Goal: Find specific page/section: Find specific page/section

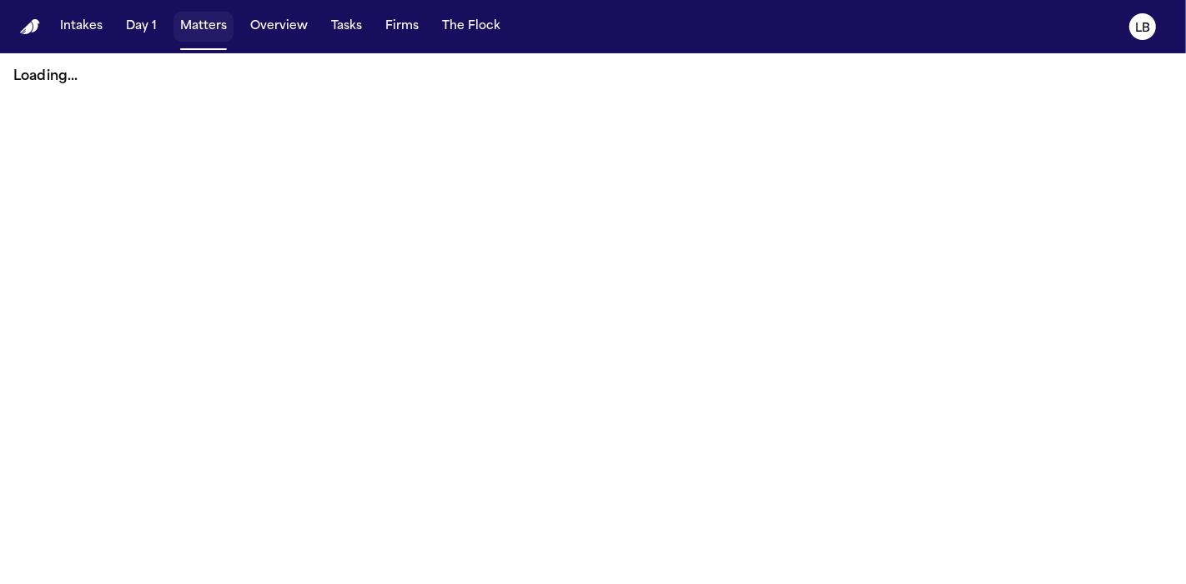
click at [199, 31] on span "button" at bounding box center [203, 26] width 60 height 37
click at [190, 26] on span "button" at bounding box center [203, 26] width 60 height 37
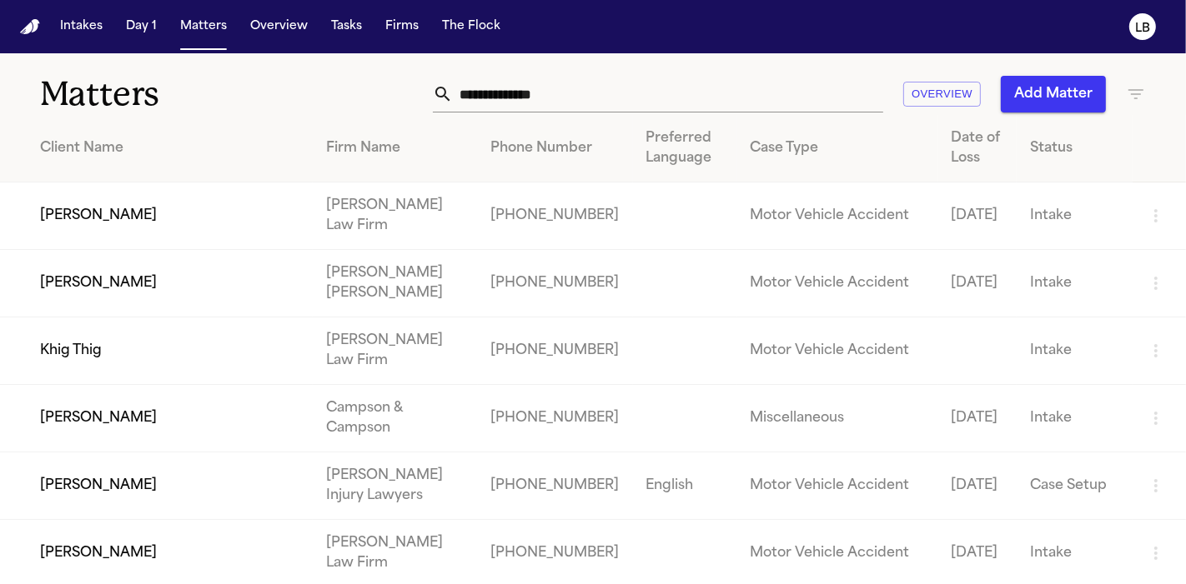
click at [517, 101] on input "text" at bounding box center [668, 94] width 430 height 37
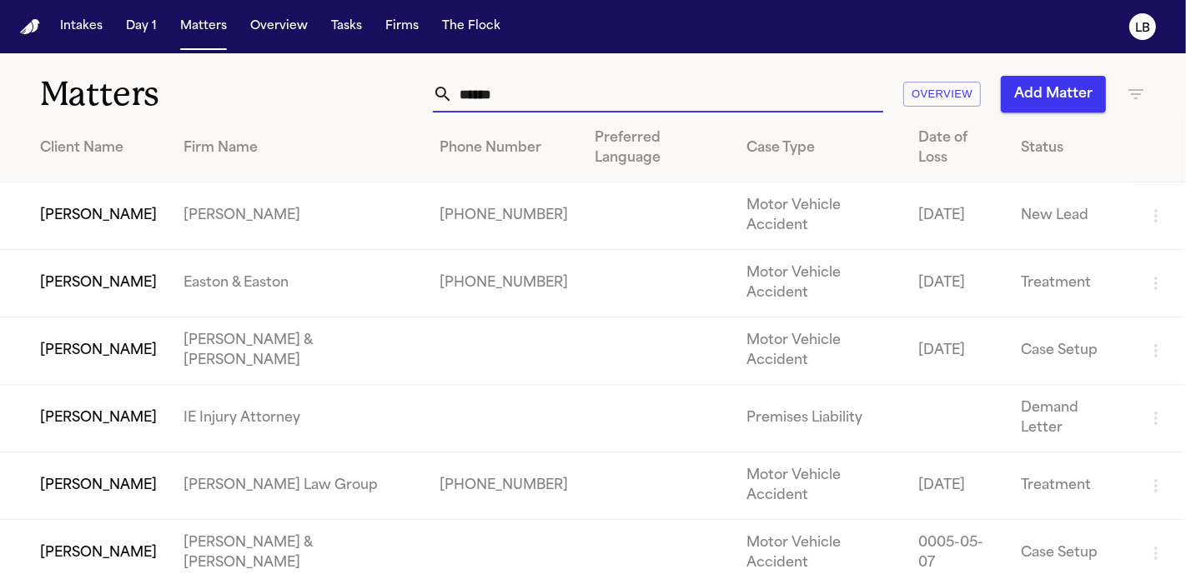
type input "******"
click at [92, 188] on td "[PERSON_NAME]" at bounding box center [85, 217] width 170 height 68
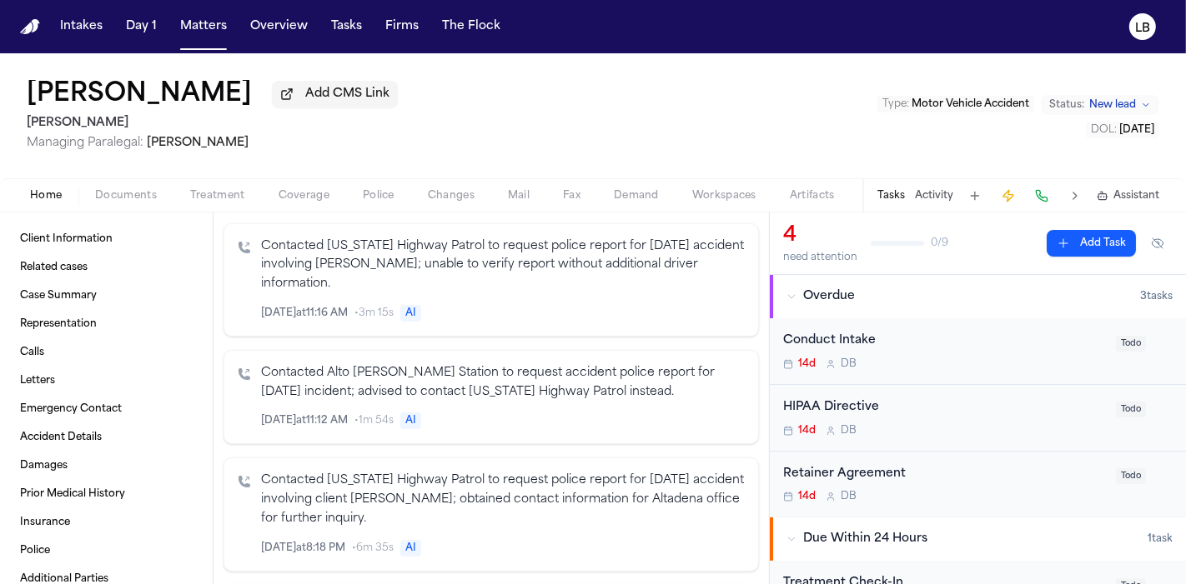
scroll to position [677, 0]
click at [96, 232] on span at bounding box center [106, 239] width 186 height 37
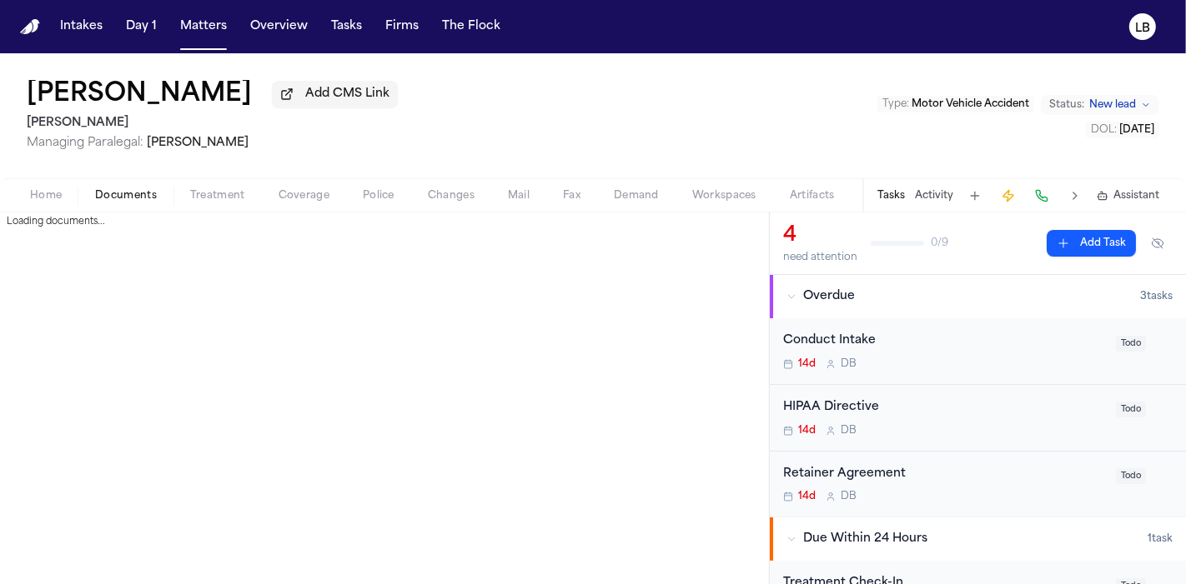
click at [148, 191] on span "Documents" at bounding box center [126, 195] width 62 height 13
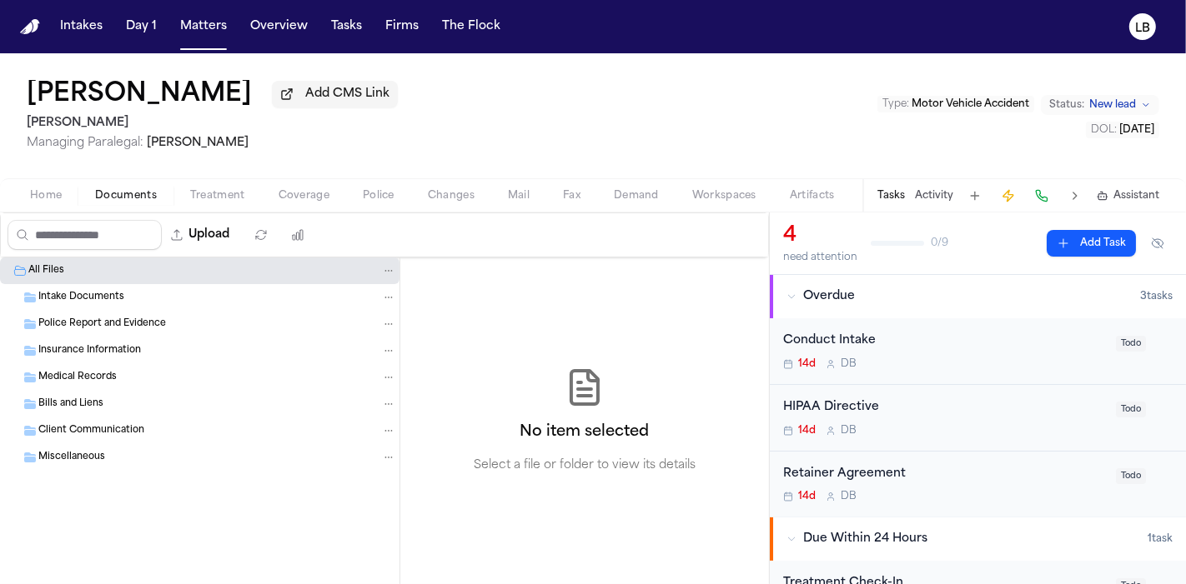
click at [62, 293] on span "Intake Documents" at bounding box center [81, 298] width 86 height 14
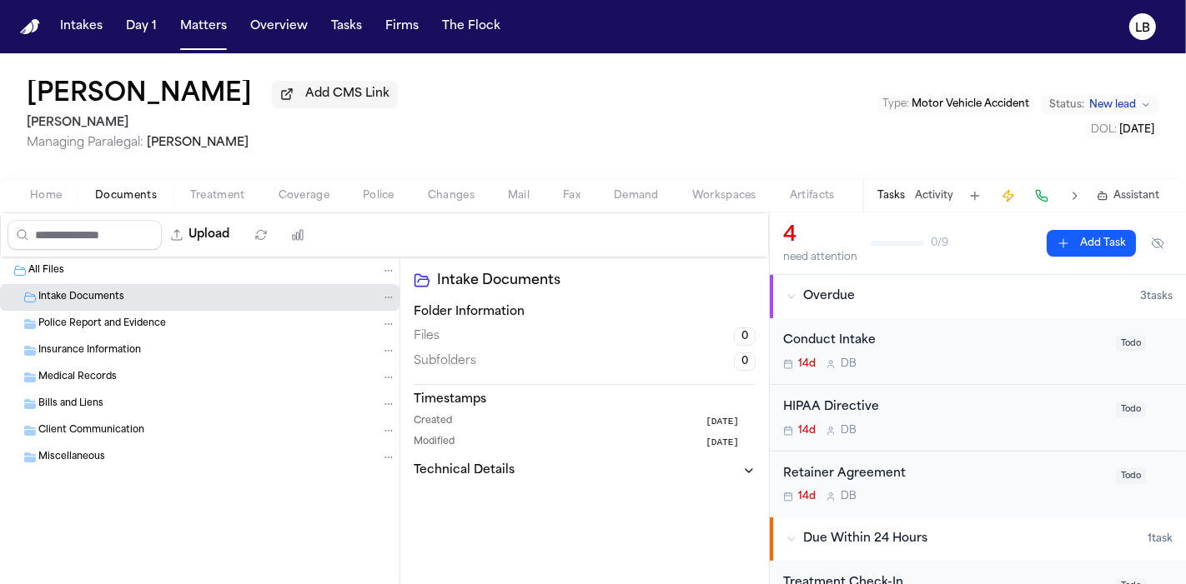
click at [62, 293] on span "Intake Documents" at bounding box center [81, 298] width 86 height 14
click at [46, 201] on span "Home" at bounding box center [46, 195] width 32 height 13
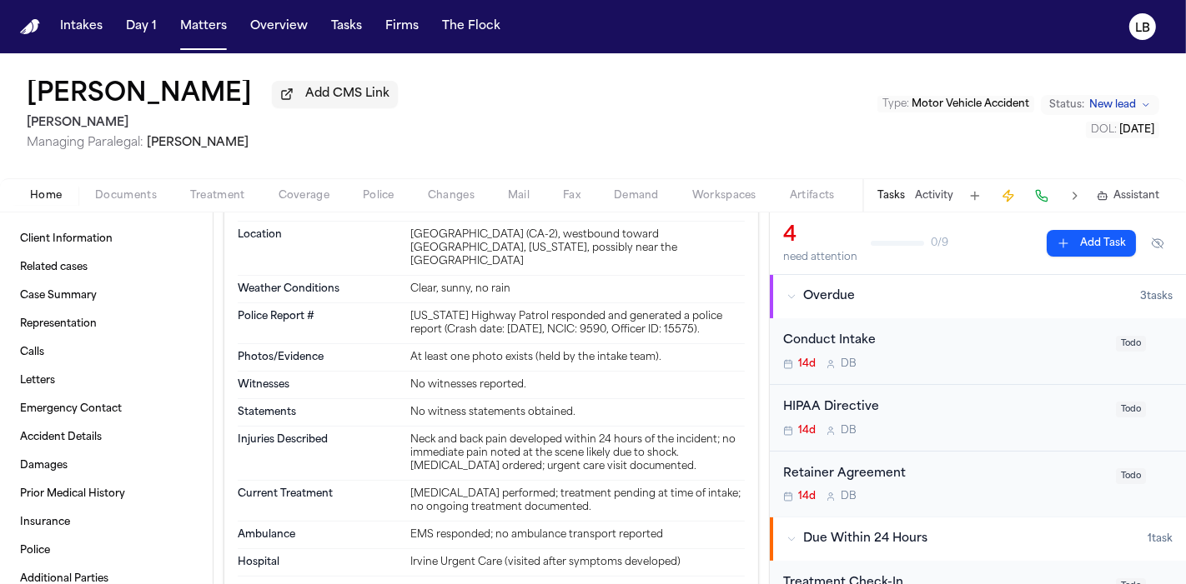
scroll to position [2221, 0]
click at [196, 23] on span "button" at bounding box center [203, 26] width 60 height 37
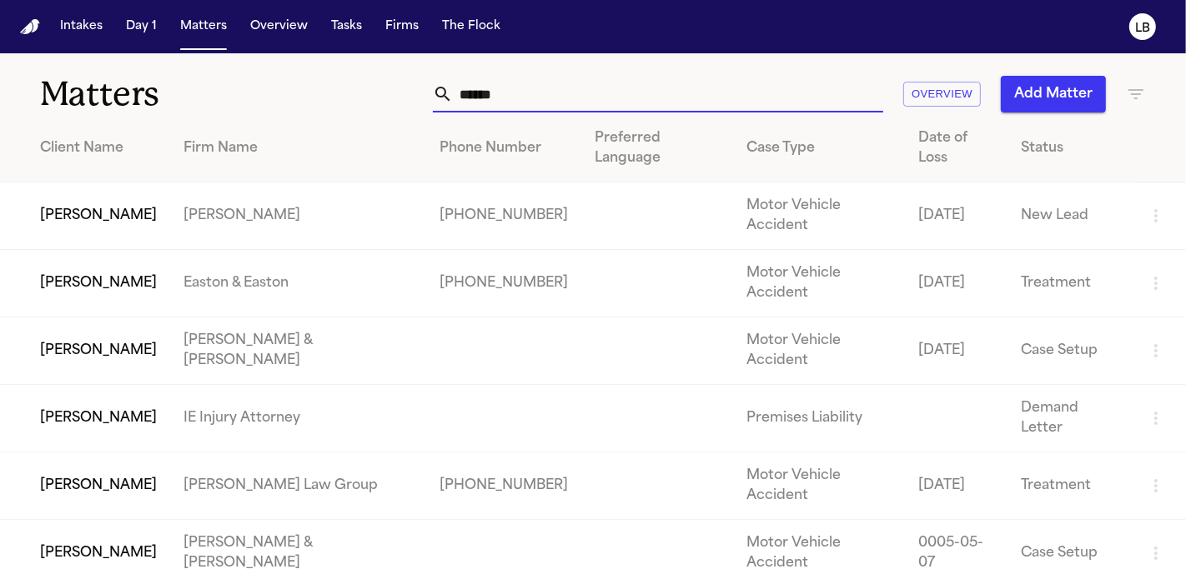
click at [509, 92] on input "******" at bounding box center [668, 94] width 430 height 37
click at [509, 92] on input "*****" at bounding box center [668, 94] width 430 height 37
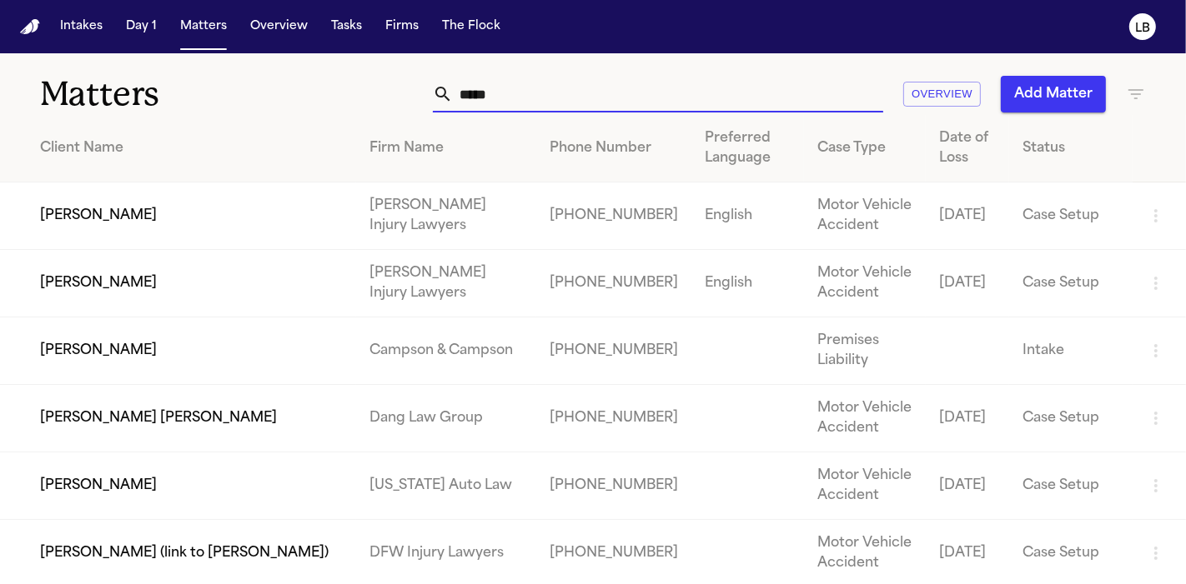
click at [552, 93] on input "*****" at bounding box center [668, 94] width 430 height 37
type input "*****"
click at [109, 220] on td "[PERSON_NAME]" at bounding box center [178, 217] width 356 height 68
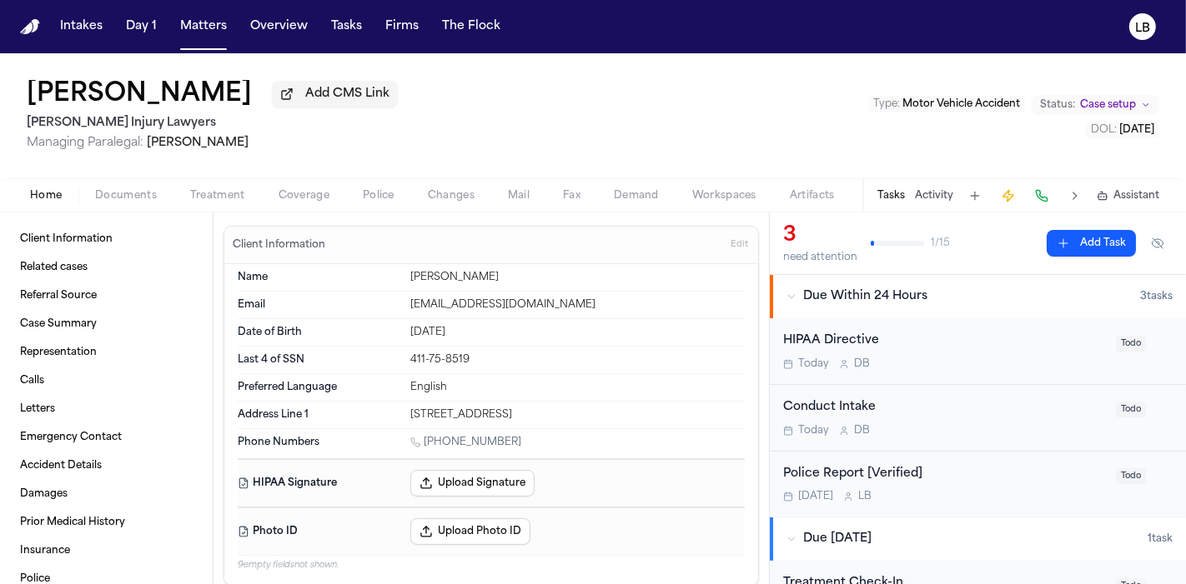
scroll to position [46, 0]
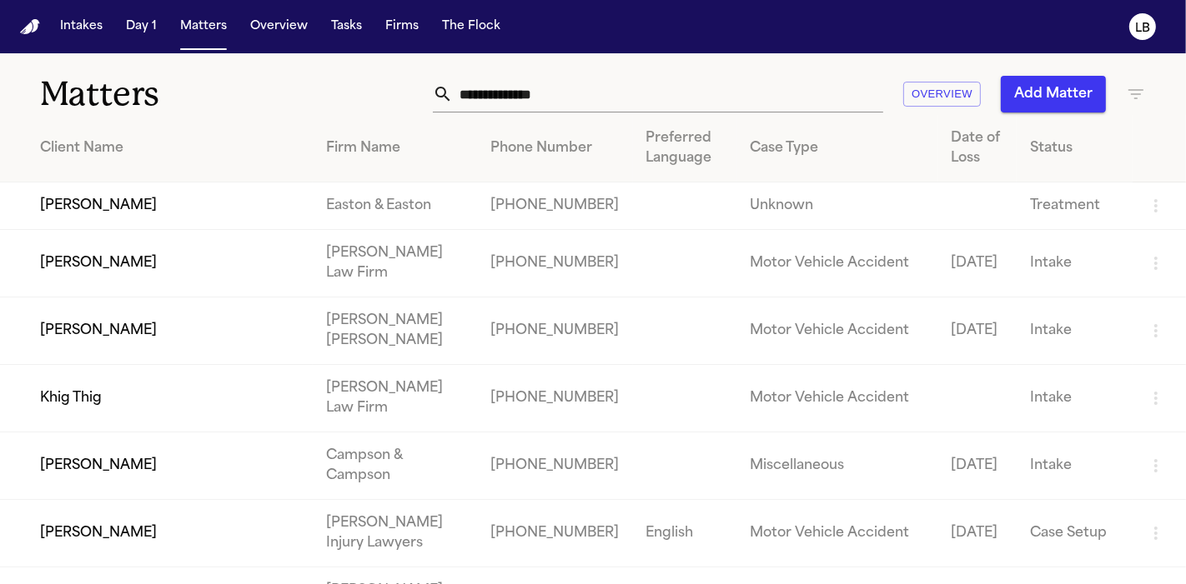
click at [599, 94] on input "text" at bounding box center [668, 94] width 430 height 37
click at [59, 272] on td "[PERSON_NAME]" at bounding box center [156, 264] width 313 height 68
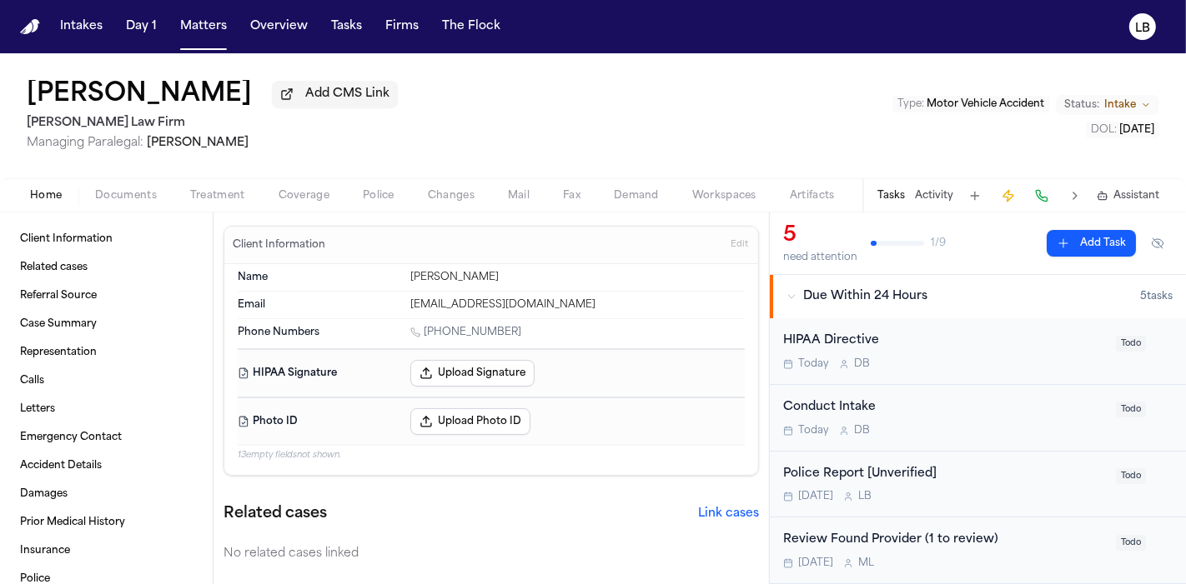
click at [366, 200] on span "Police" at bounding box center [379, 195] width 32 height 13
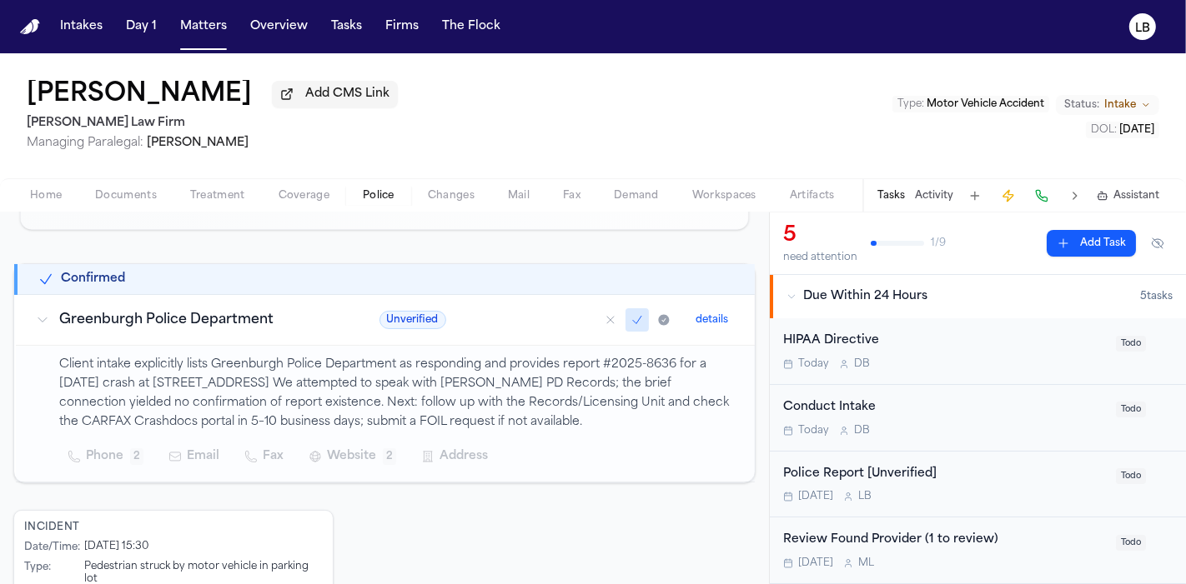
scroll to position [278, 0]
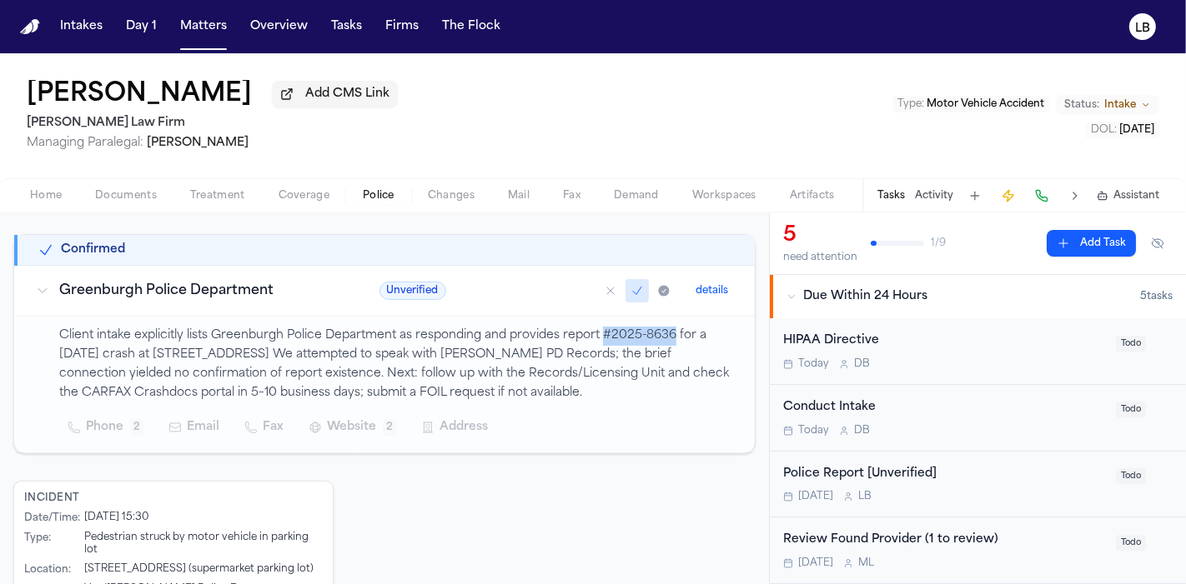
drag, startPoint x: 600, startPoint y: 337, endPoint x: 674, endPoint y: 334, distance: 73.4
click at [674, 334] on p "Client intake explicitly lists Greenburgh Police Department as responding and p…" at bounding box center [396, 365] width 675 height 76
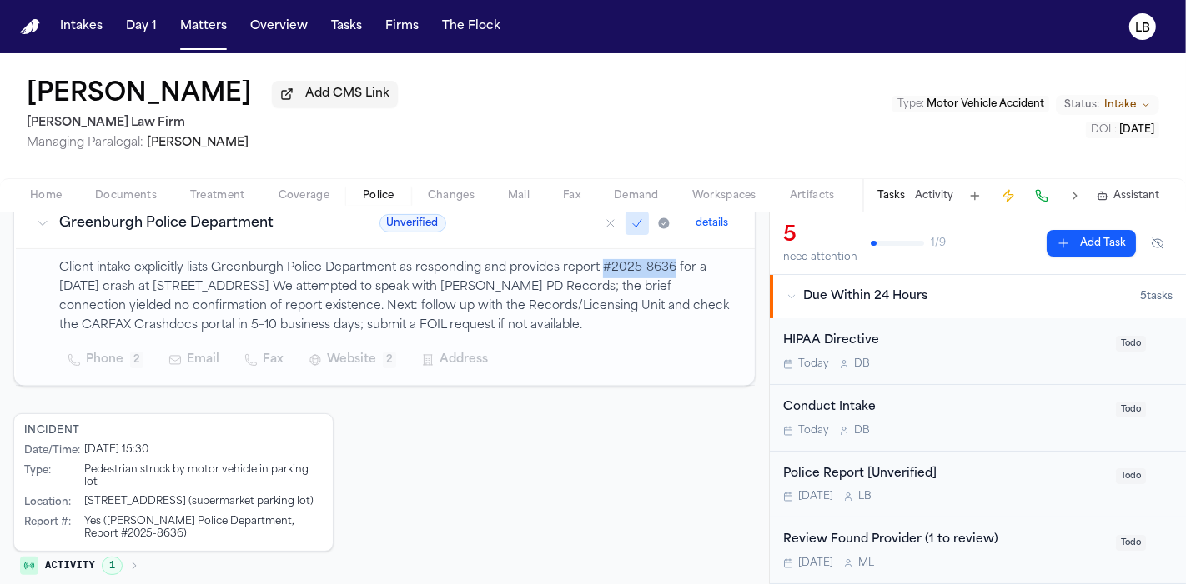
scroll to position [357, 0]
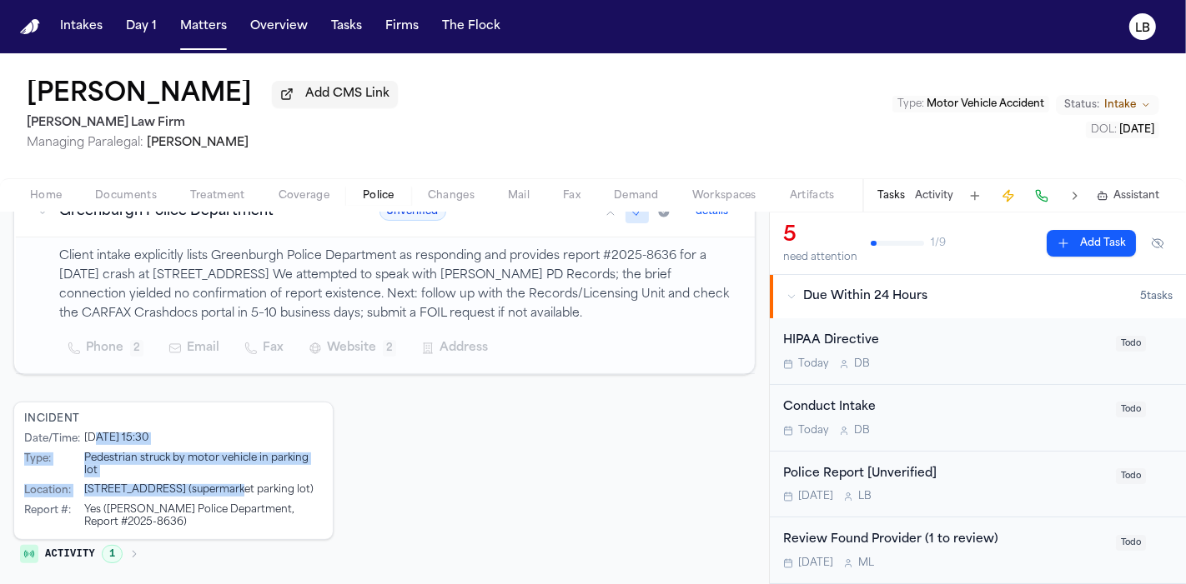
drag, startPoint x: 93, startPoint y: 434, endPoint x: 218, endPoint y: 463, distance: 128.2
click at [218, 463] on div "Date/Time : 10/4/2025 at 15:30 Type : Pedestrian struck by motor vehicle in par…" at bounding box center [173, 481] width 298 height 97
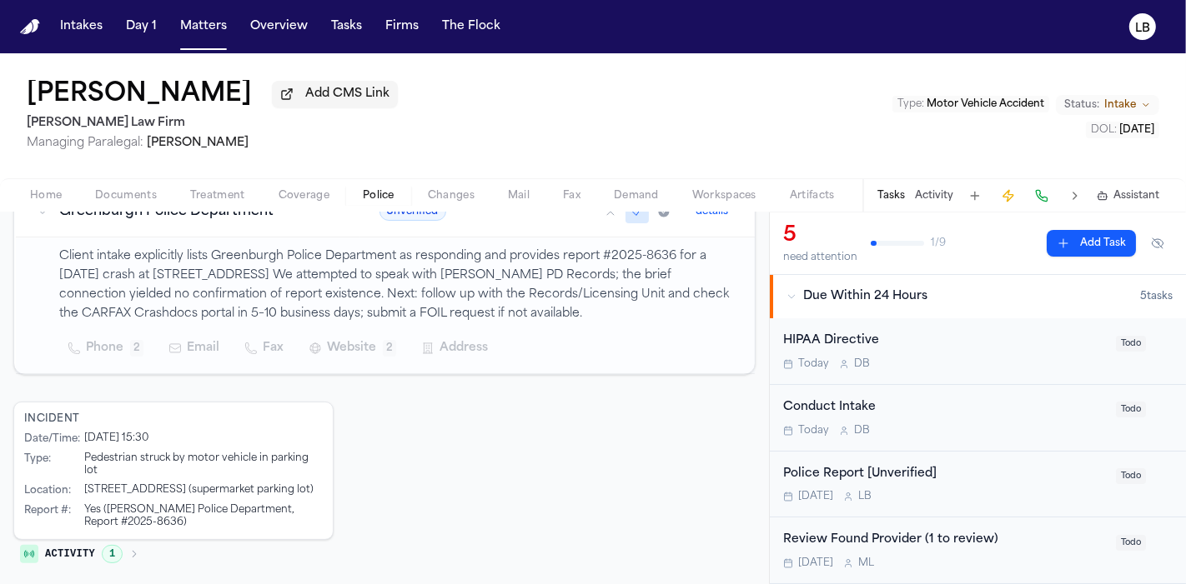
click at [856, 475] on div "Police Report [Unverified]" at bounding box center [944, 474] width 323 height 19
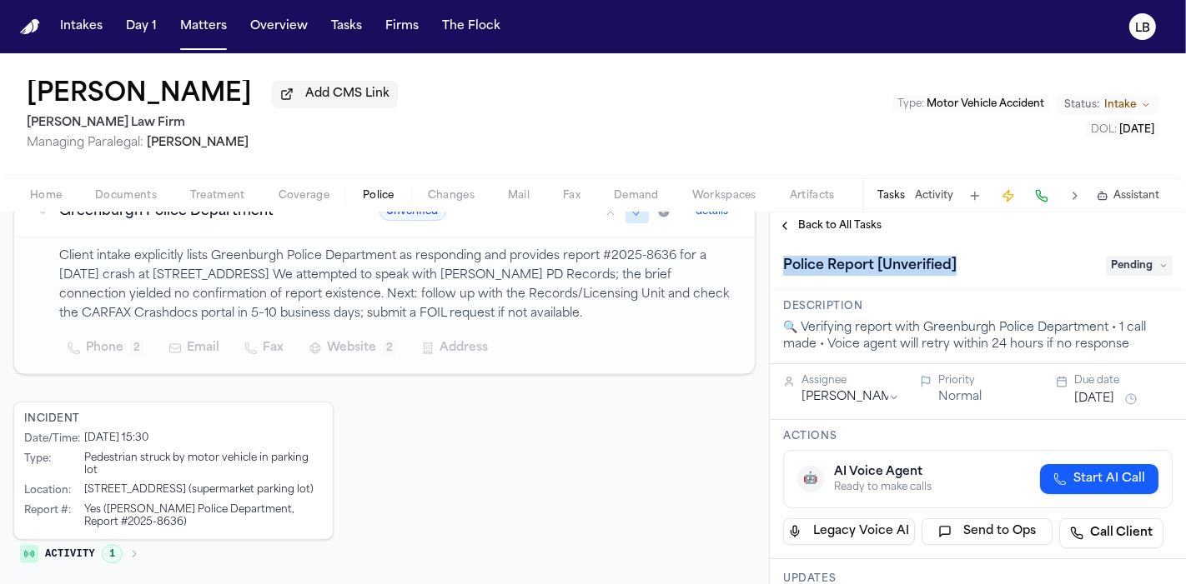
drag, startPoint x: 785, startPoint y: 261, endPoint x: 973, endPoint y: 260, distance: 187.6
click at [973, 260] on div "Police Report [Unverified]" at bounding box center [939, 266] width 313 height 27
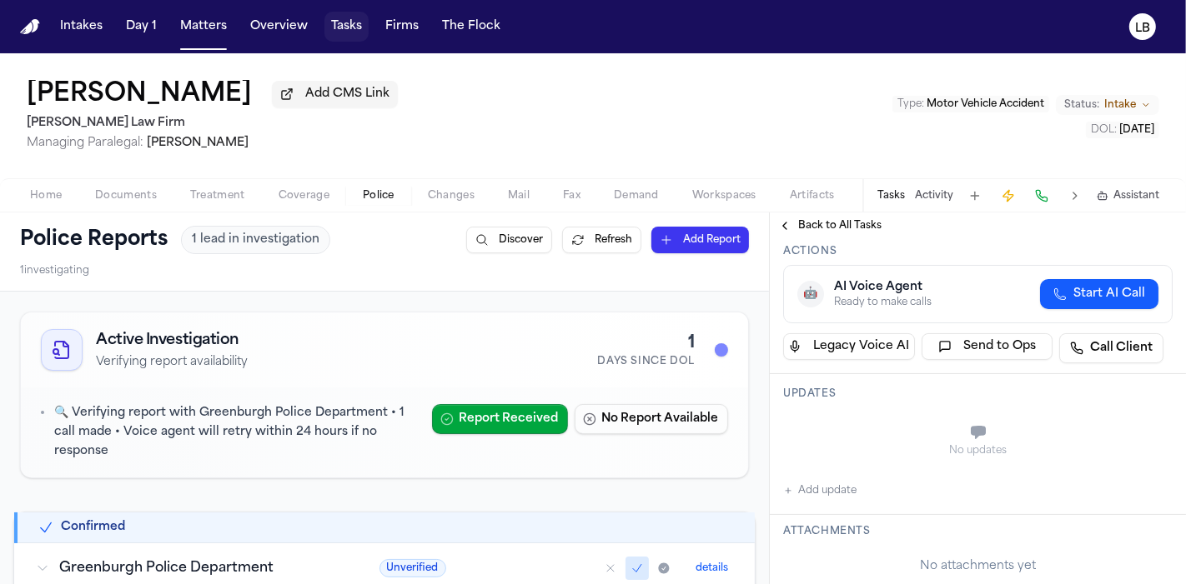
click at [333, 19] on button "Tasks" at bounding box center [346, 27] width 44 height 30
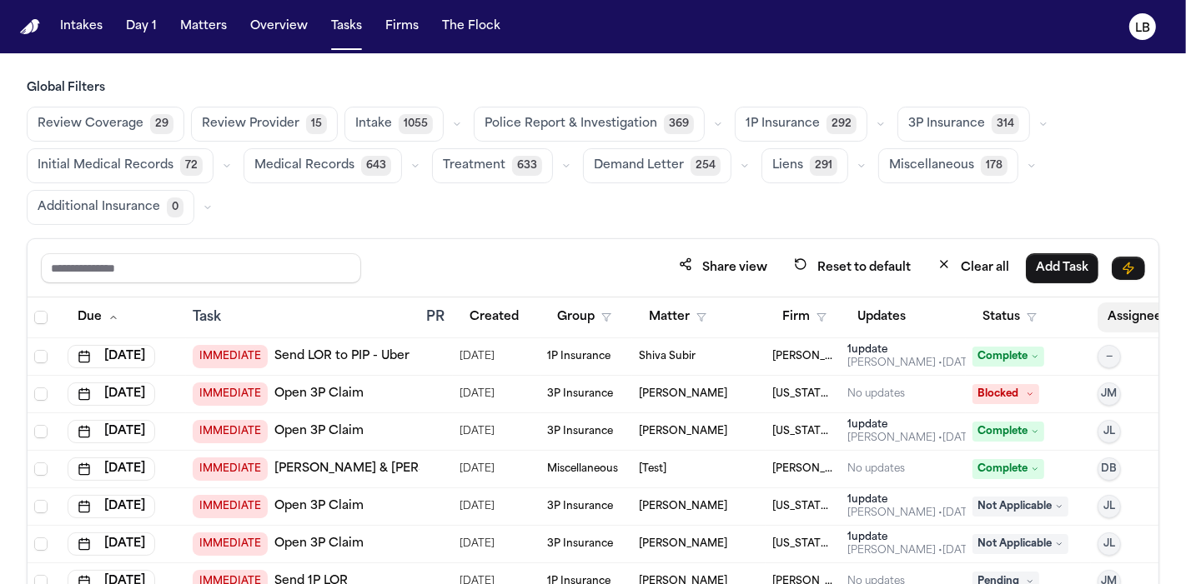
click at [1129, 313] on button "Assignee" at bounding box center [1142, 318] width 91 height 30
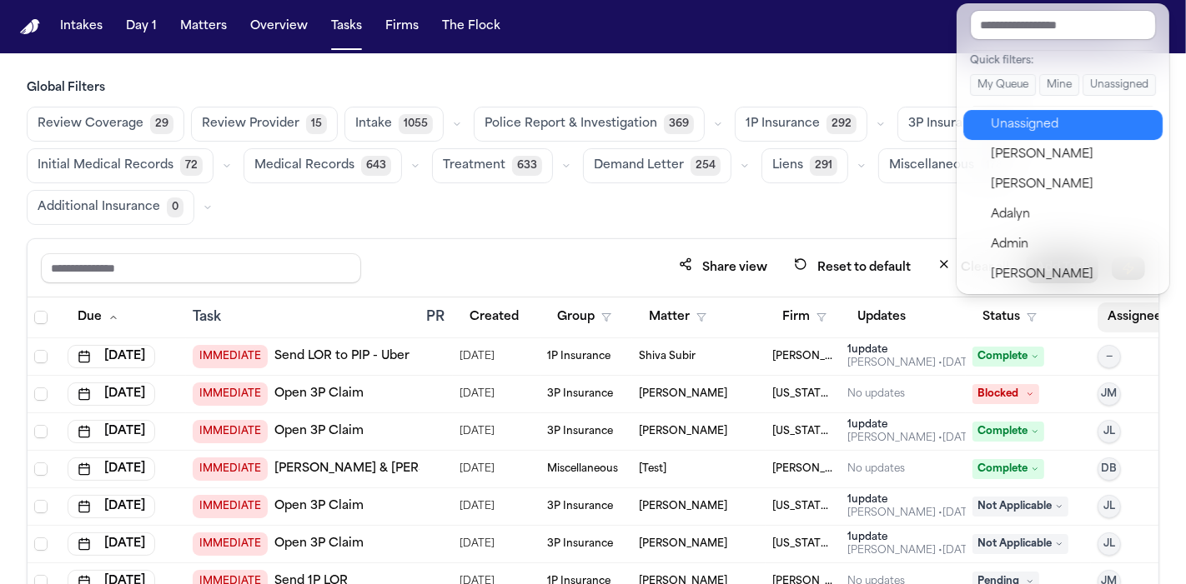
click at [1093, 137] on button "Unassigned" at bounding box center [1062, 125] width 199 height 30
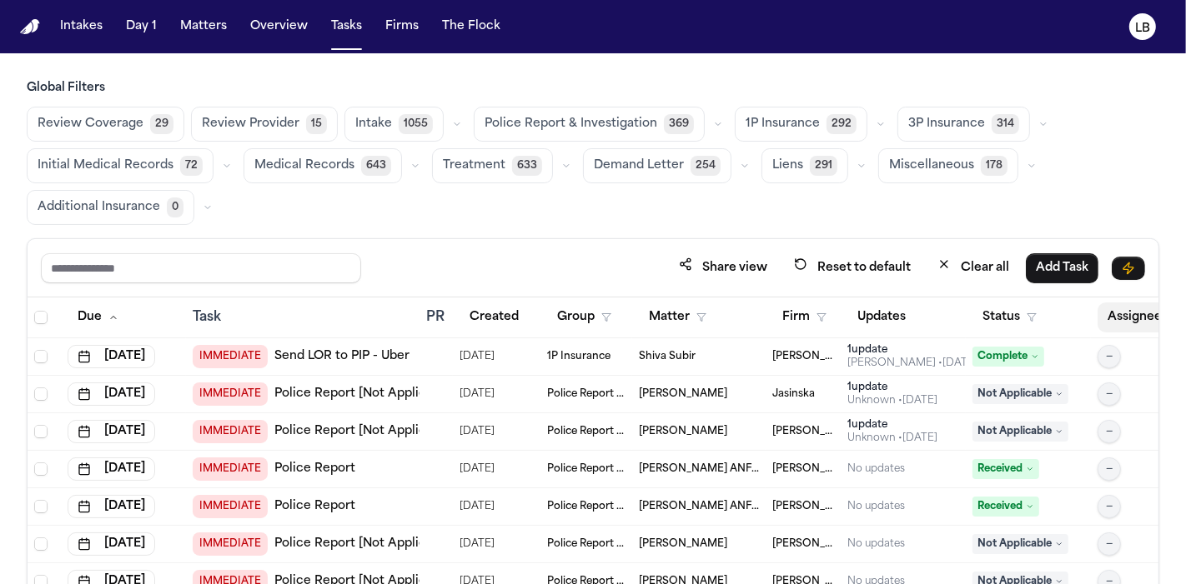
click at [1131, 310] on button "Assignee 1" at bounding box center [1154, 318] width 115 height 30
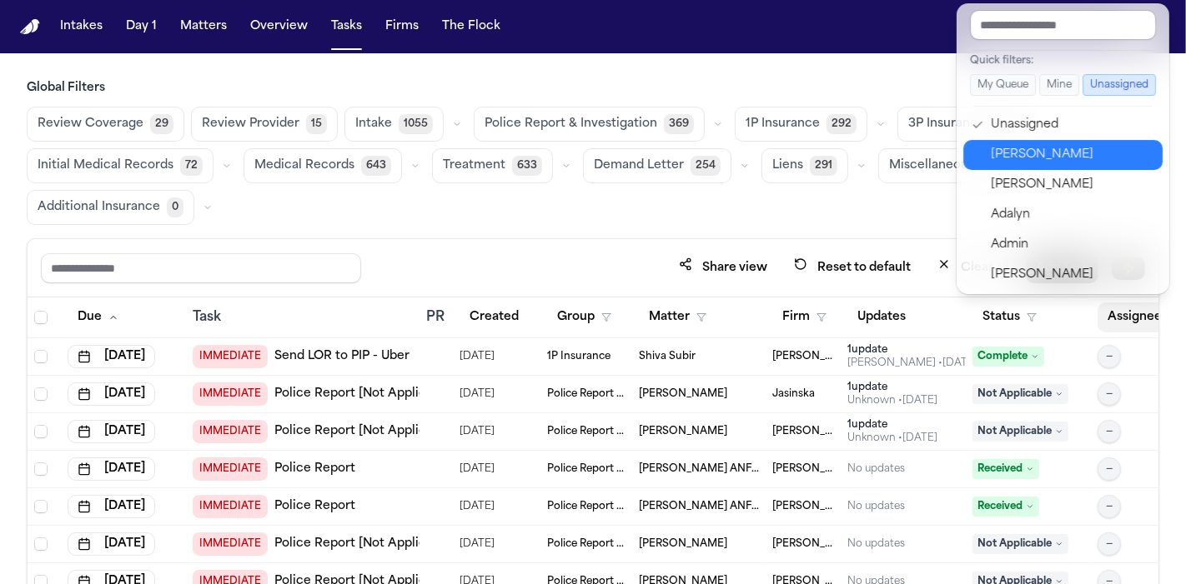
click at [1085, 156] on div "Lina Becerra" at bounding box center [1071, 155] width 163 height 20
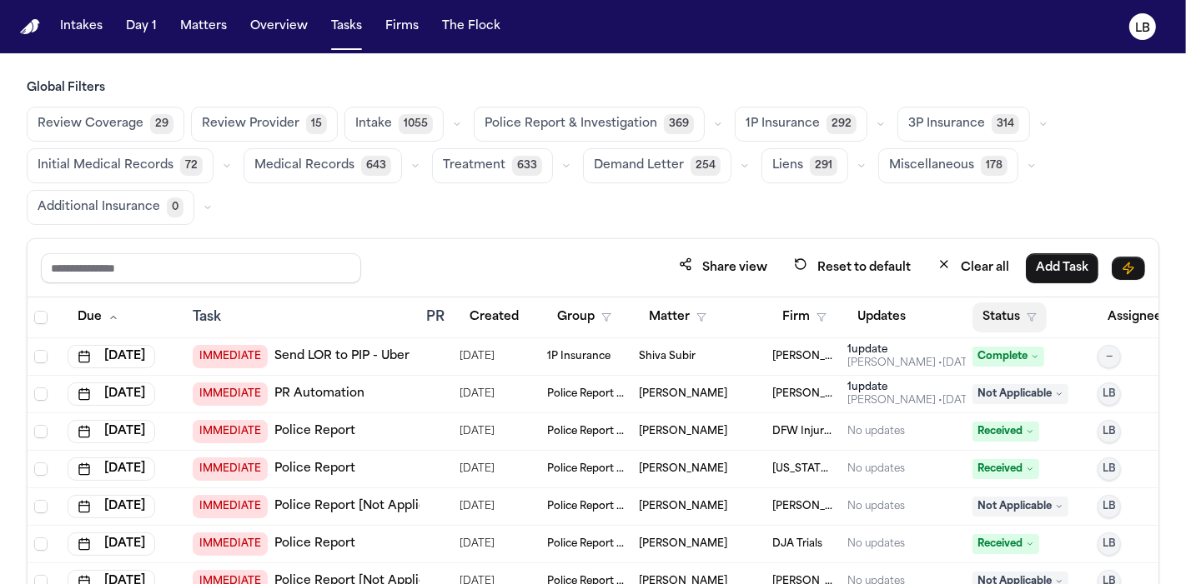
click at [1007, 312] on button "Status" at bounding box center [1009, 318] width 74 height 30
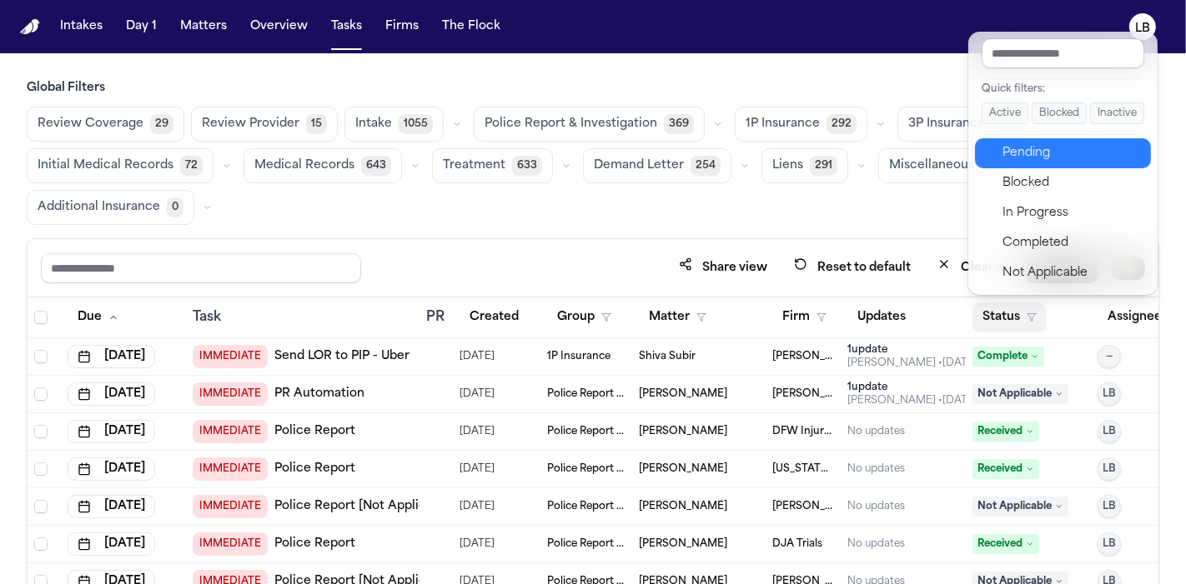
click at [1074, 155] on div "Pending" at bounding box center [1071, 153] width 139 height 20
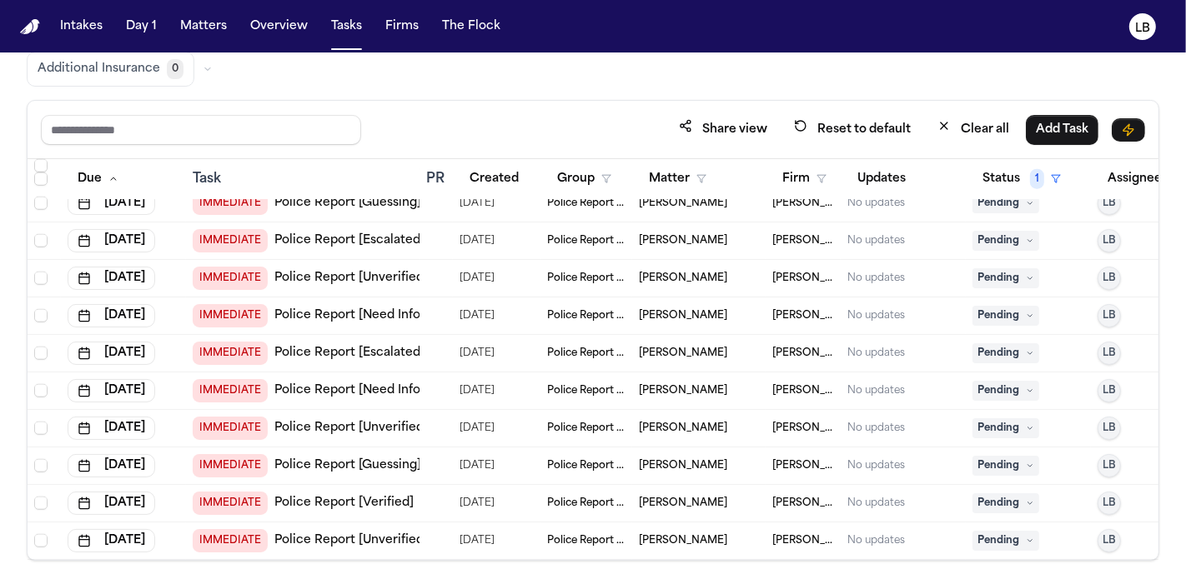
scroll to position [1520, 0]
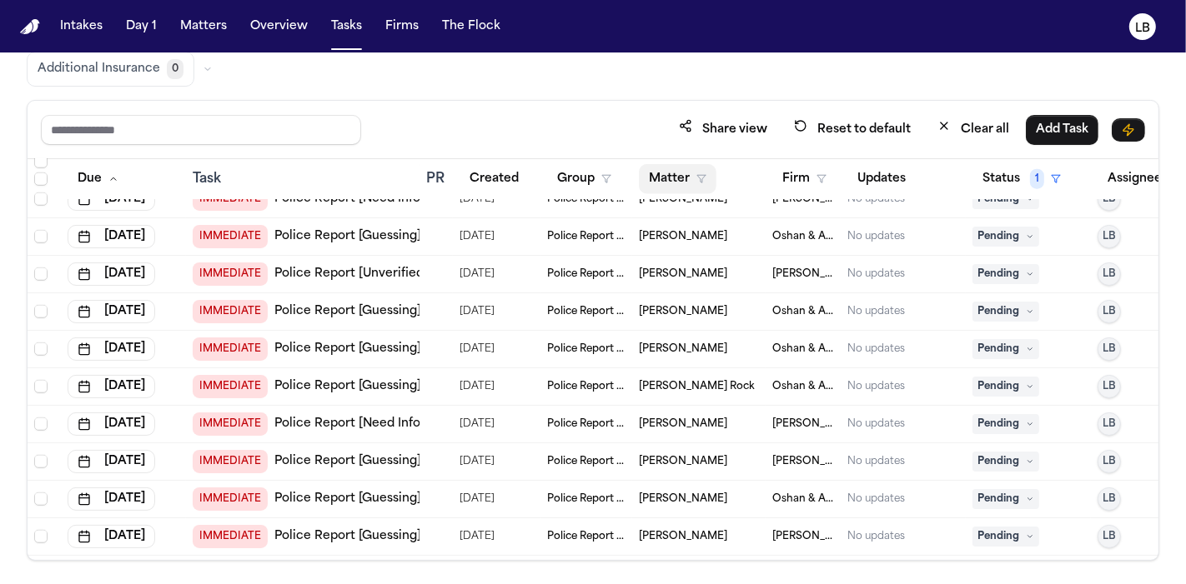
click at [682, 175] on button "Matter" at bounding box center [678, 179] width 78 height 30
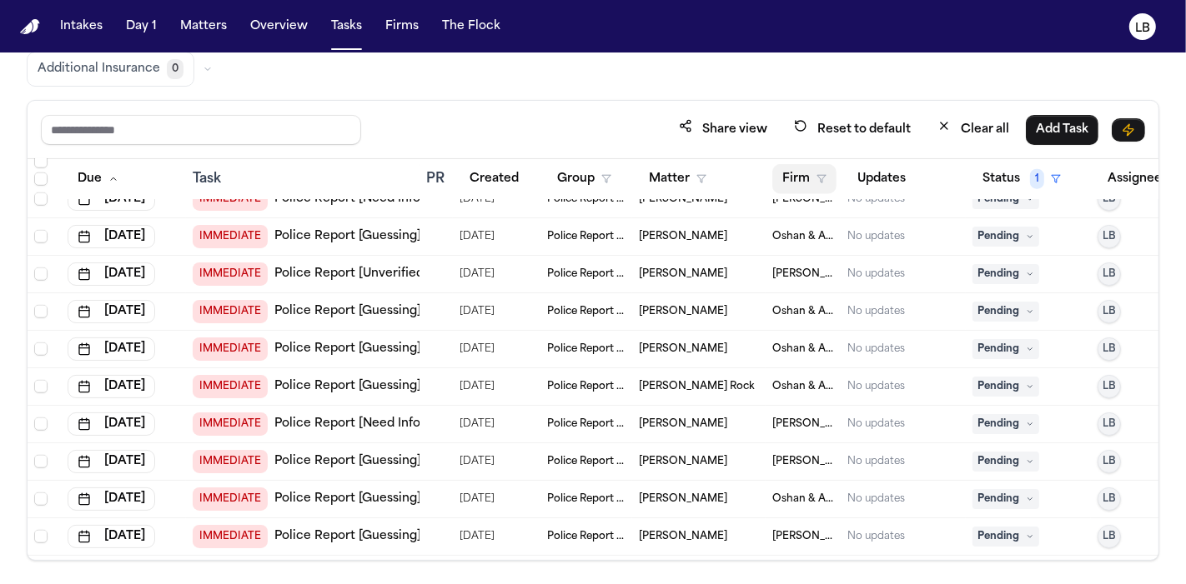
click at [807, 179] on button "Firm" at bounding box center [804, 179] width 64 height 30
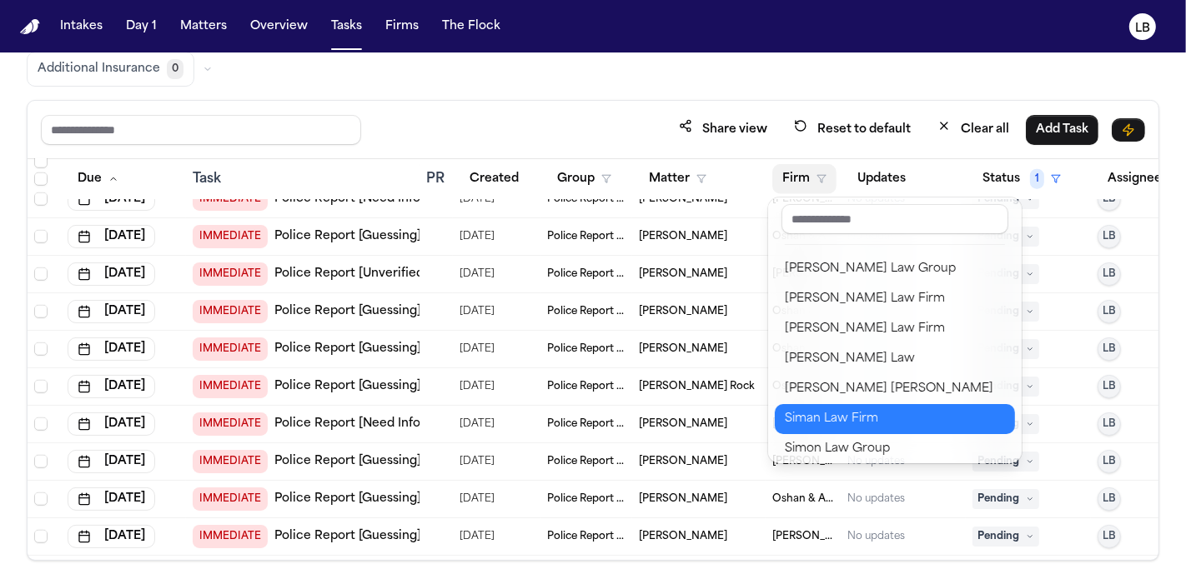
scroll to position [1853, 0]
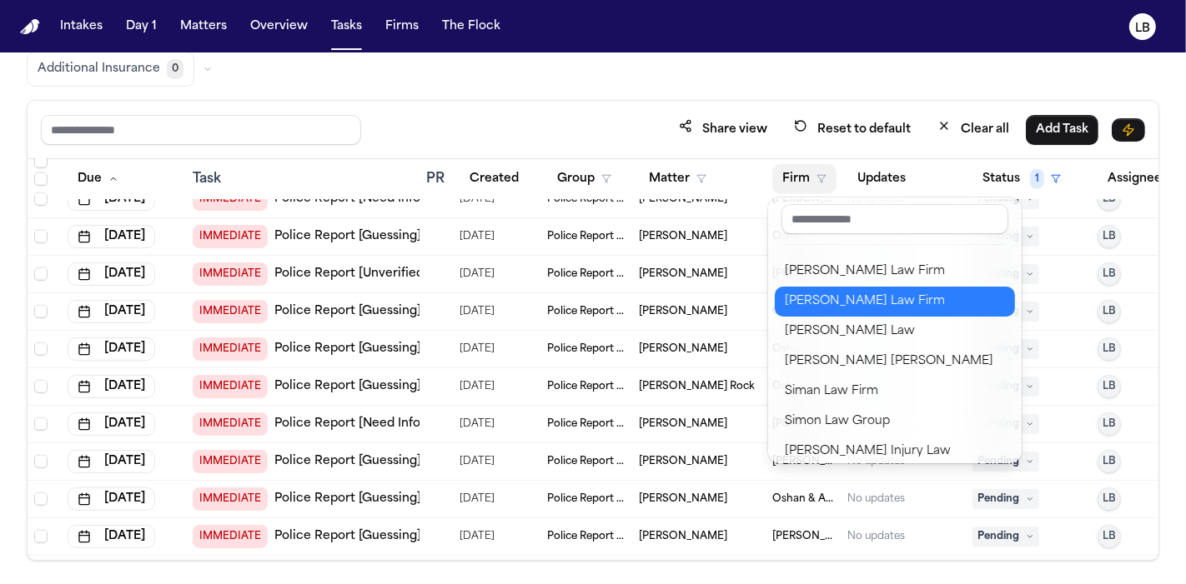
click at [877, 309] on div "[PERSON_NAME] Law Firm" at bounding box center [895, 302] width 220 height 20
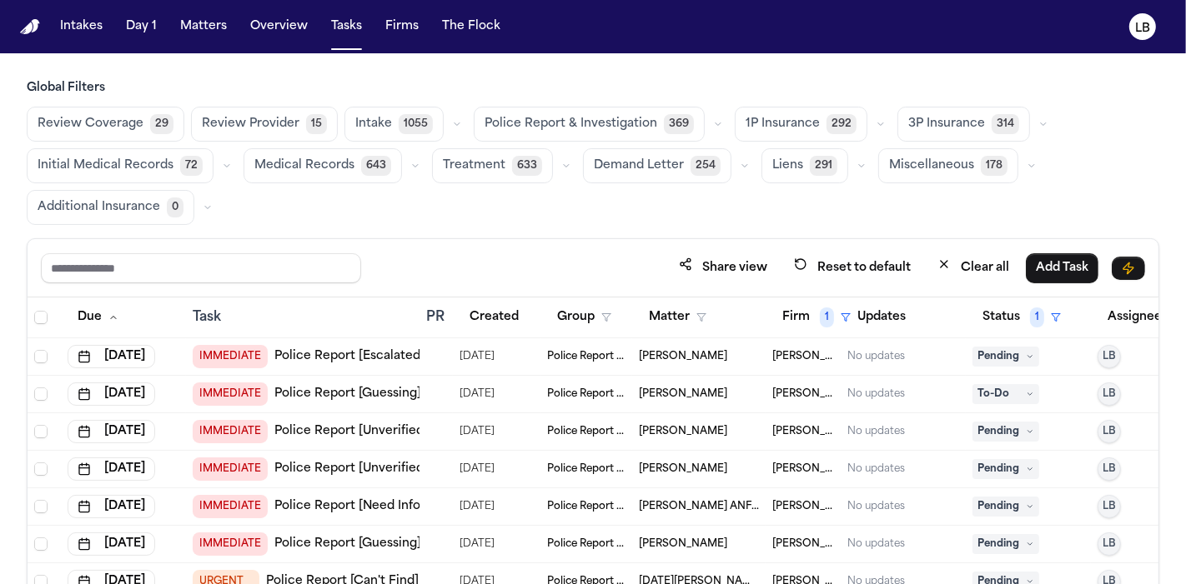
click at [359, 364] on div "IMMEDIATE Police Report [Escalated]" at bounding box center [309, 356] width 232 height 23
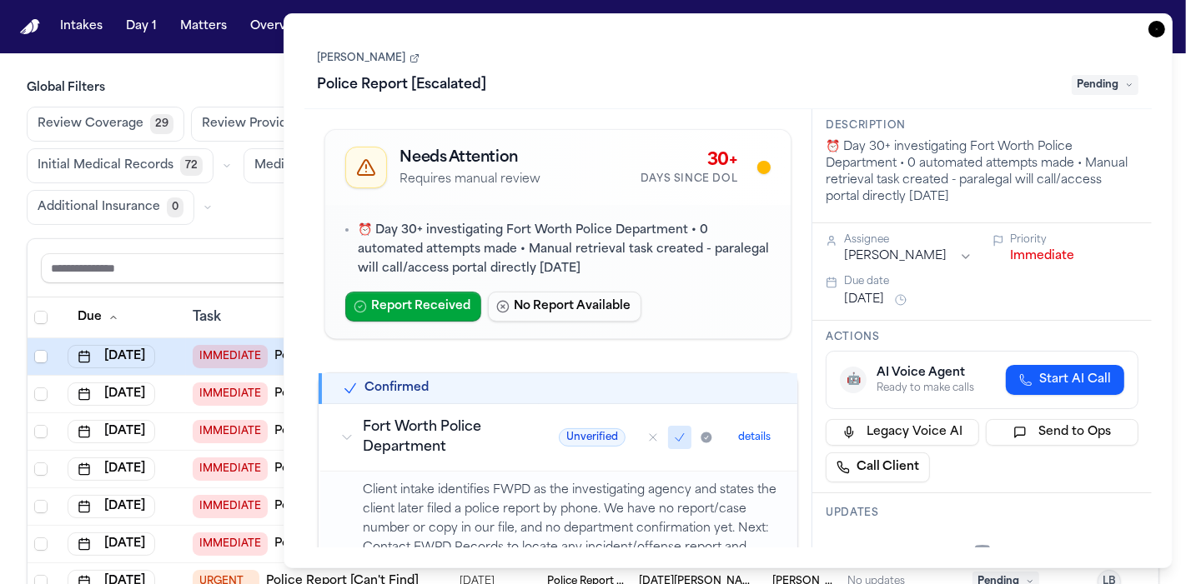
click at [360, 53] on link "[PERSON_NAME]" at bounding box center [369, 58] width 102 height 13
click at [1160, 24] on icon "button" at bounding box center [1156, 29] width 17 height 17
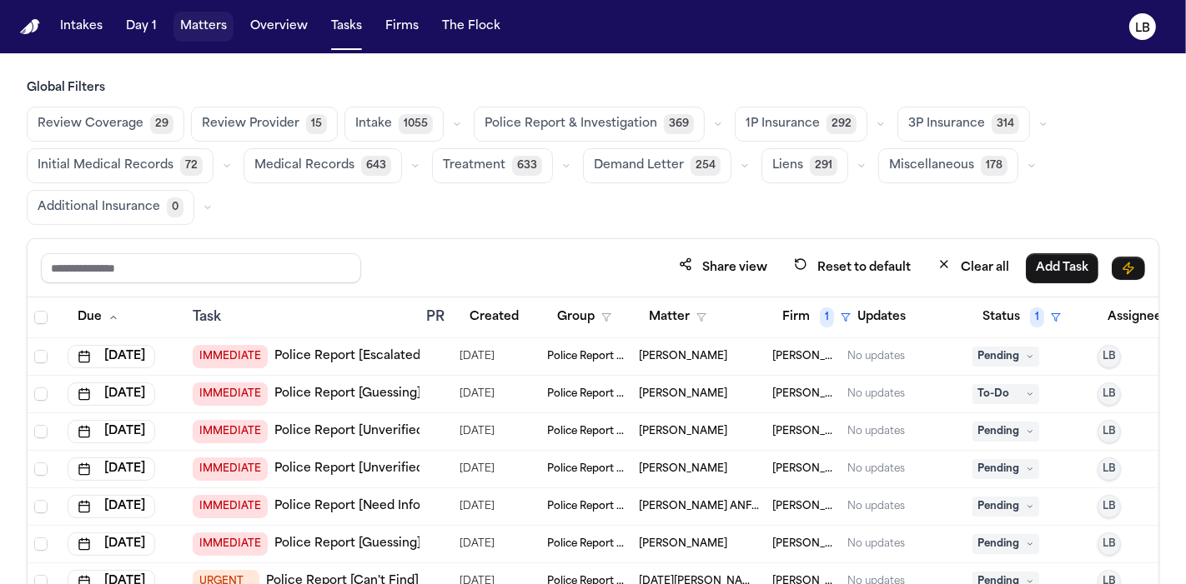
click at [214, 20] on button "Matters" at bounding box center [203, 27] width 60 height 30
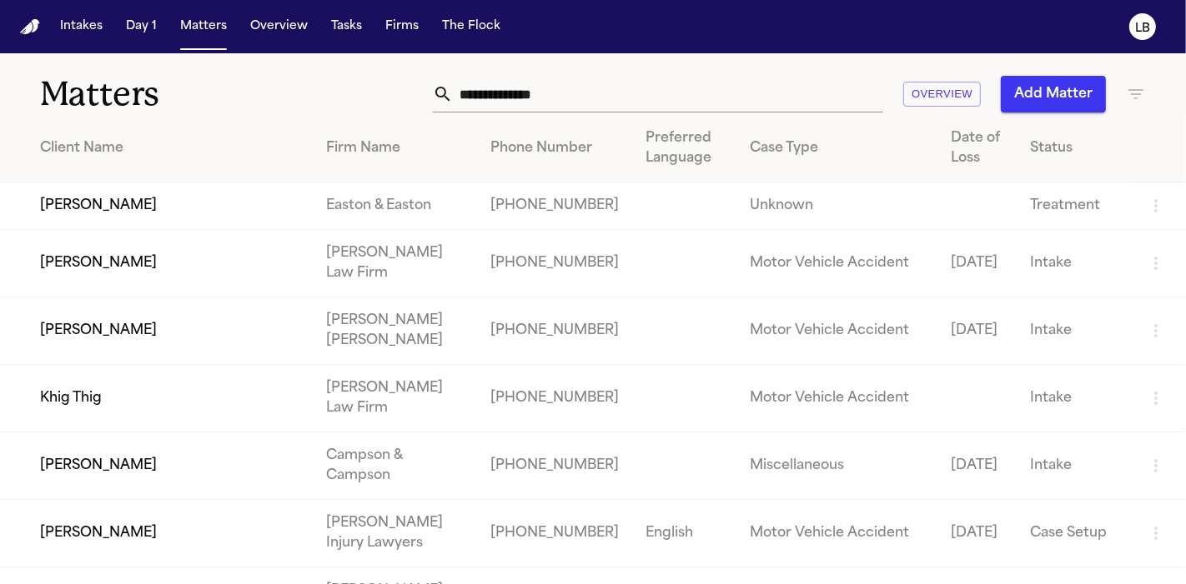
click at [559, 92] on input "text" at bounding box center [668, 94] width 430 height 37
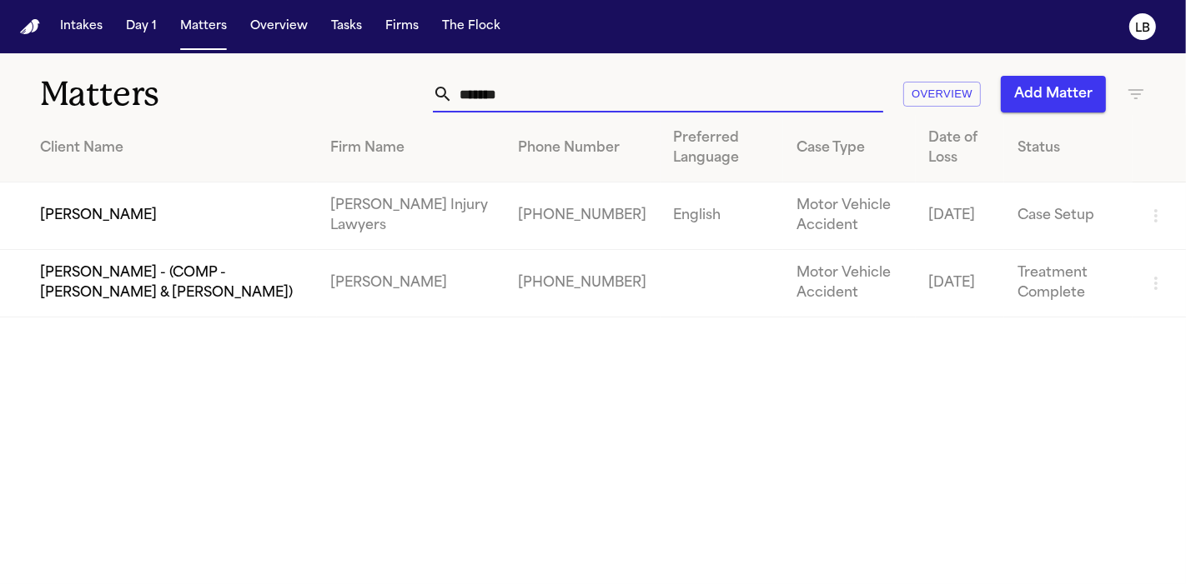
type input "*******"
click at [396, 210] on td "[PERSON_NAME] Injury Lawyers" at bounding box center [411, 217] width 188 height 68
click at [69, 208] on td "[PERSON_NAME]" at bounding box center [158, 217] width 317 height 68
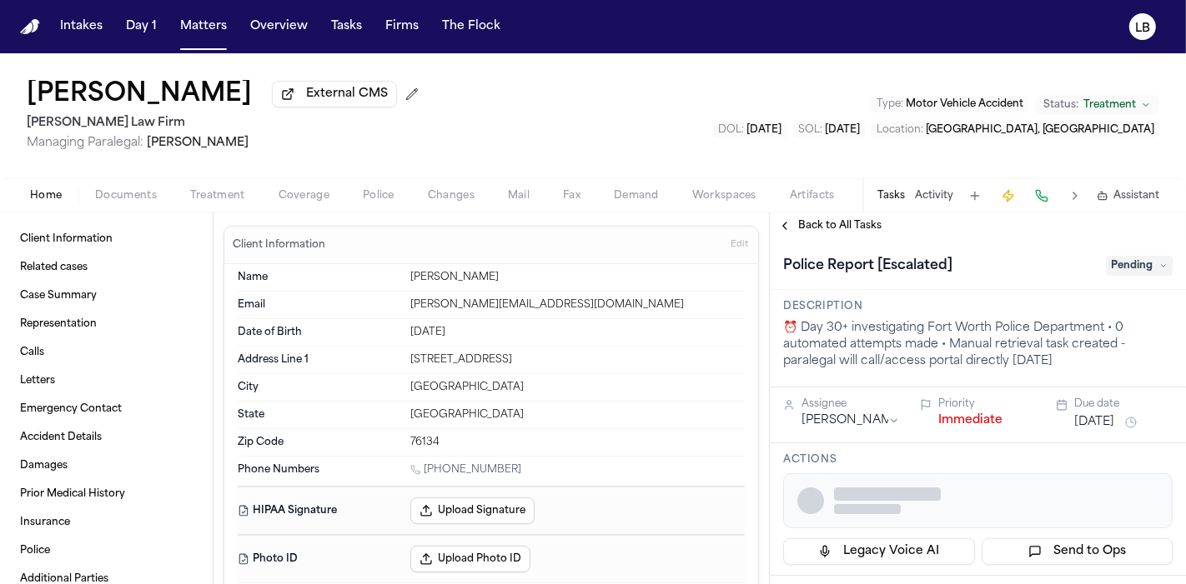
click at [135, 196] on span "Documents" at bounding box center [126, 195] width 62 height 13
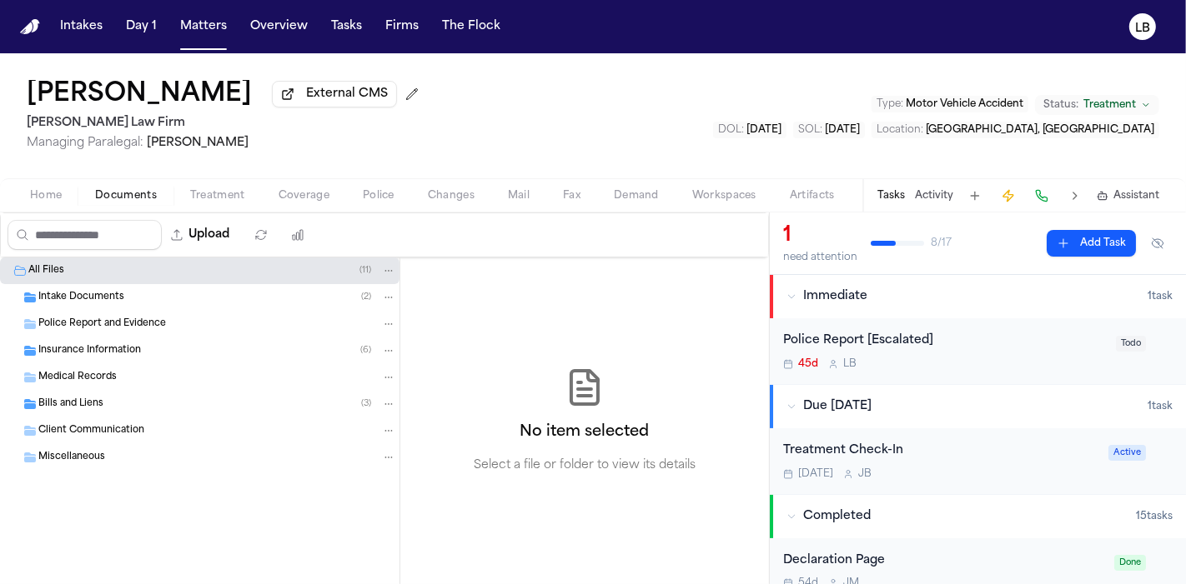
click at [133, 327] on span "Police Report and Evidence" at bounding box center [102, 325] width 128 height 14
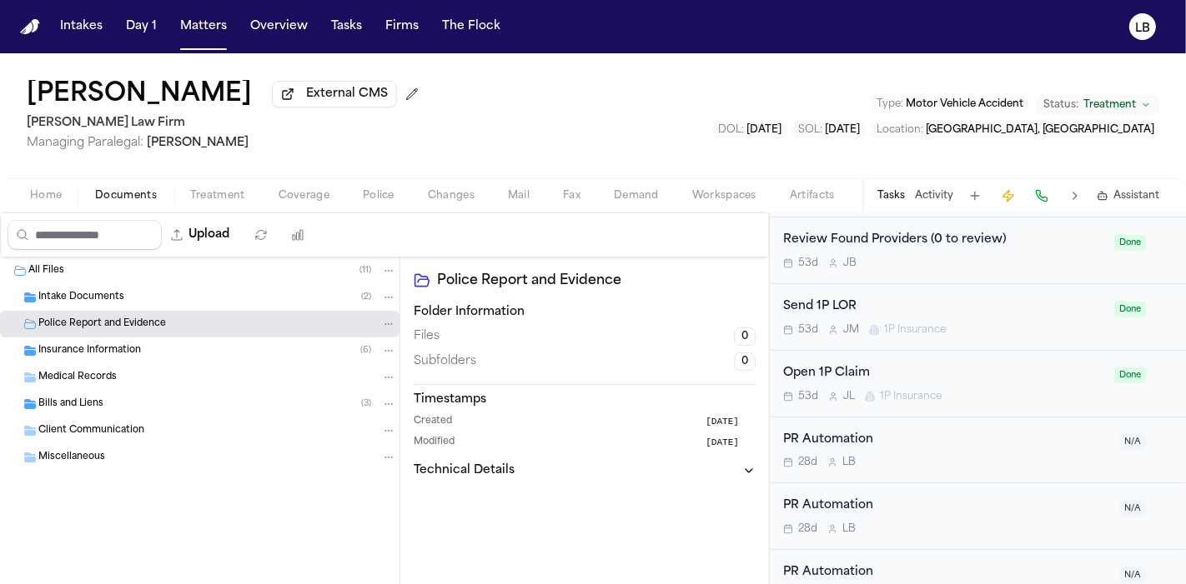
scroll to position [740, 0]
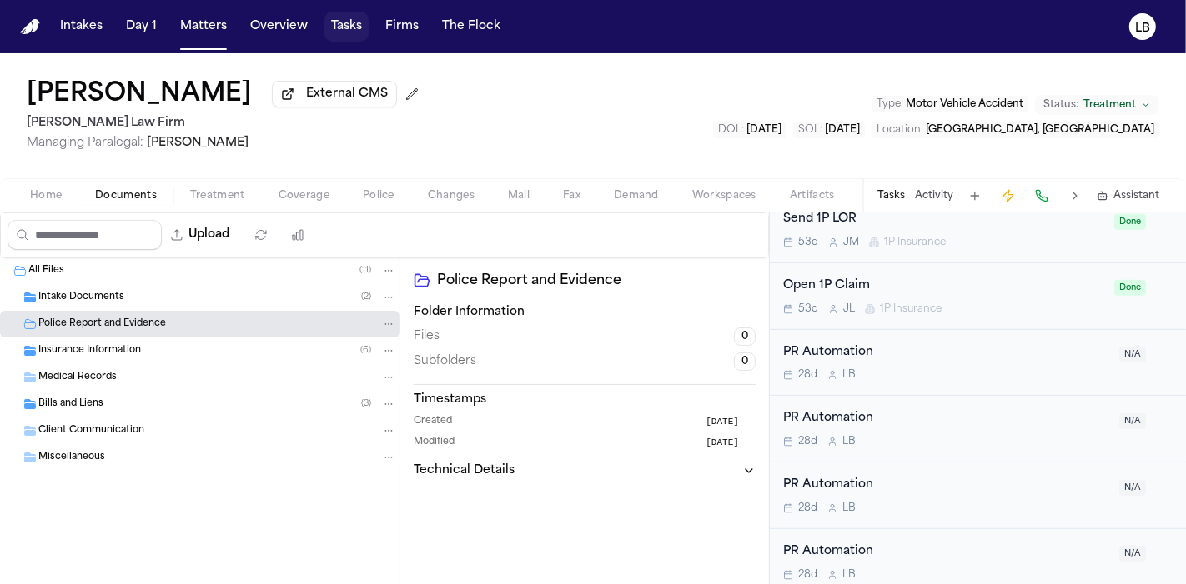
click at [343, 25] on button "Tasks" at bounding box center [346, 27] width 44 height 30
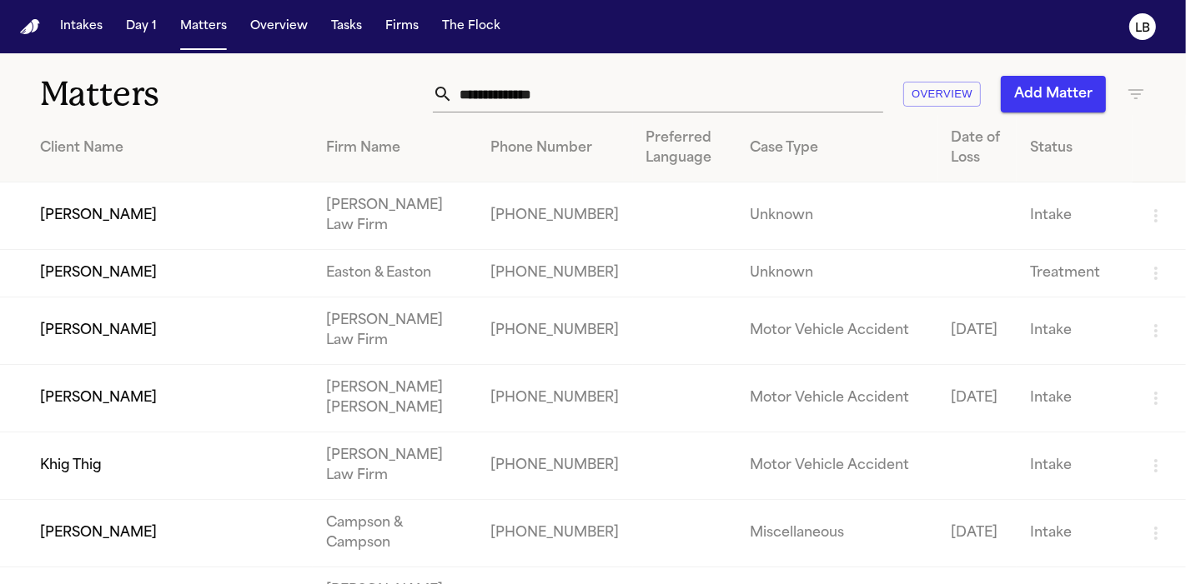
click at [495, 86] on input "text" at bounding box center [668, 94] width 430 height 37
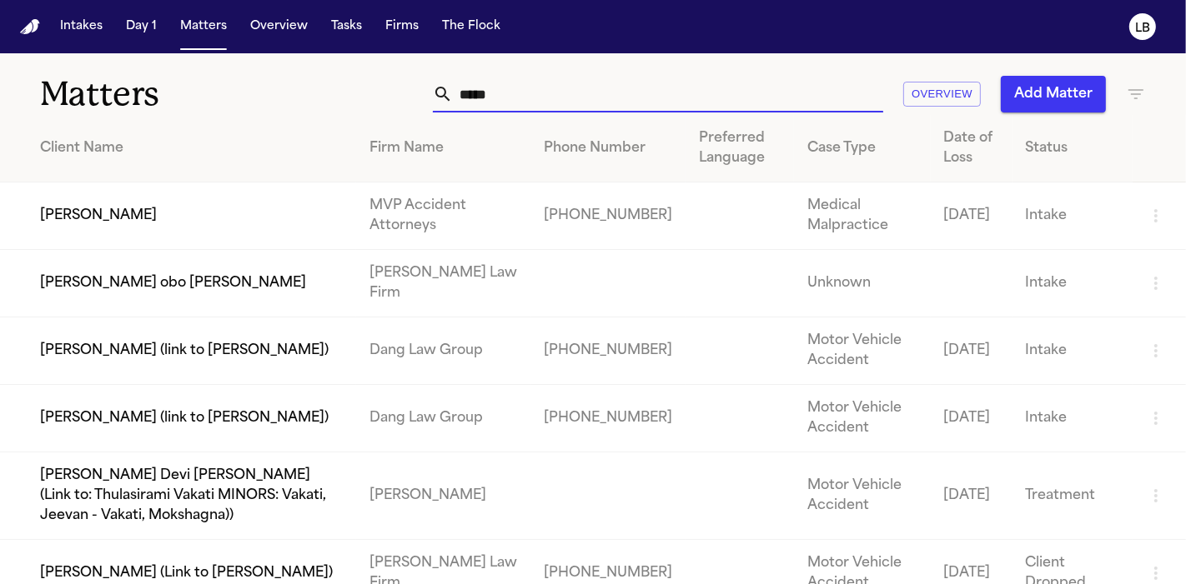
type input "****"
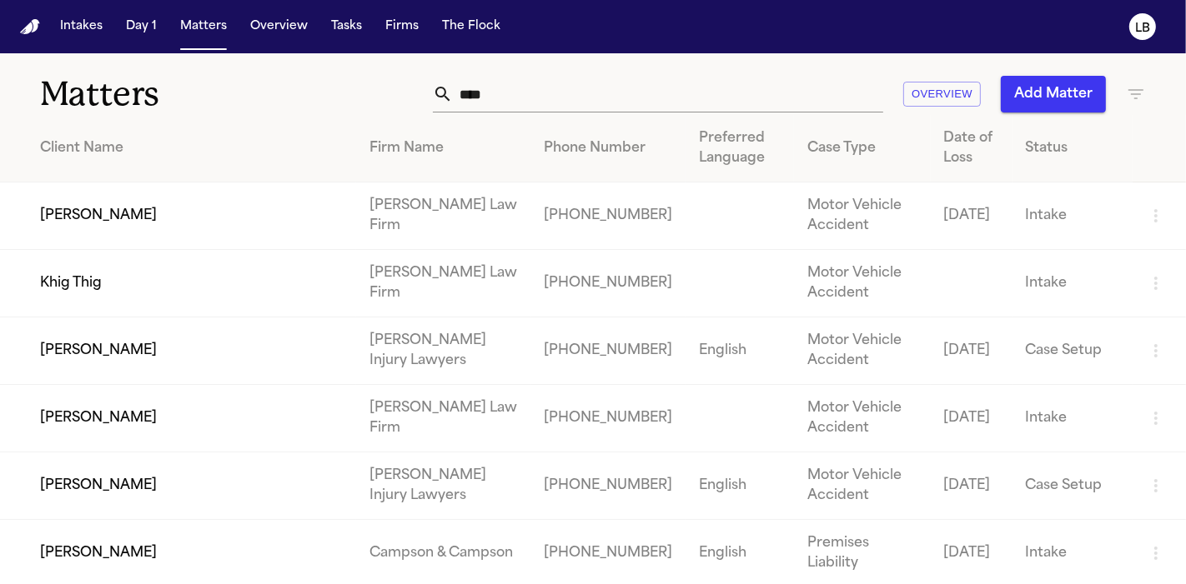
click at [245, 329] on td "[PERSON_NAME]" at bounding box center [178, 352] width 356 height 68
